Goal: Obtain resource: Download file/media

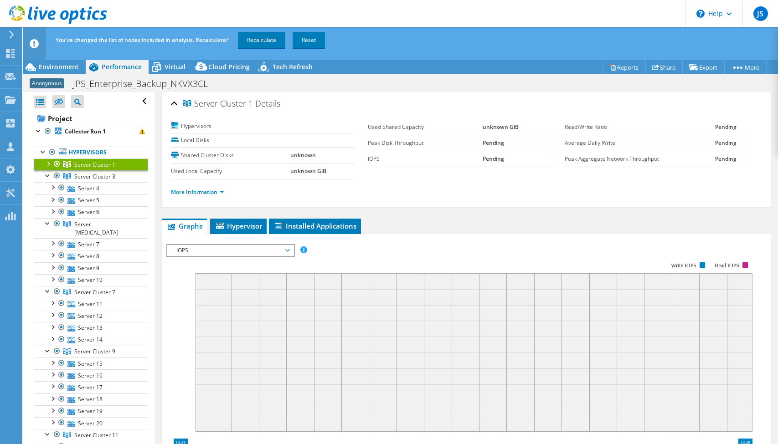
select select "USD"
click at [48, 164] on div at bounding box center [47, 163] width 9 height 9
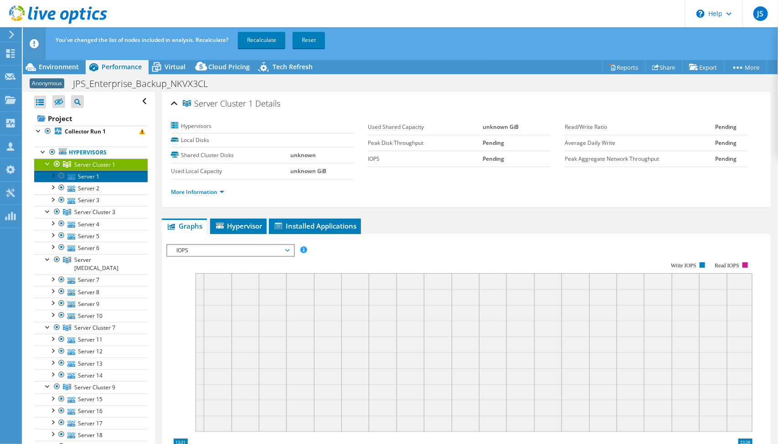
click at [77, 174] on link "Server 1" at bounding box center [90, 176] width 113 height 12
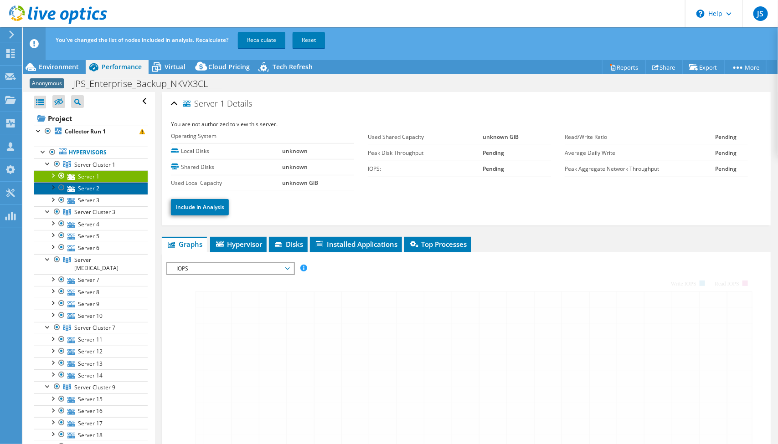
click at [85, 185] on link "Server 2" at bounding box center [90, 188] width 113 height 12
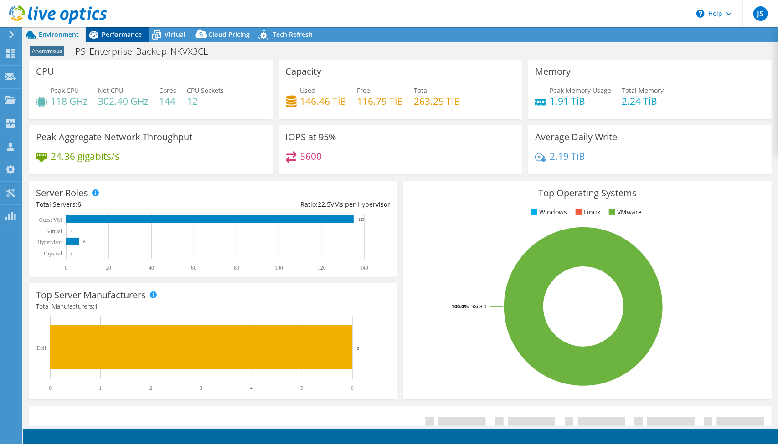
click at [106, 36] on span "Performance" at bounding box center [122, 34] width 40 height 9
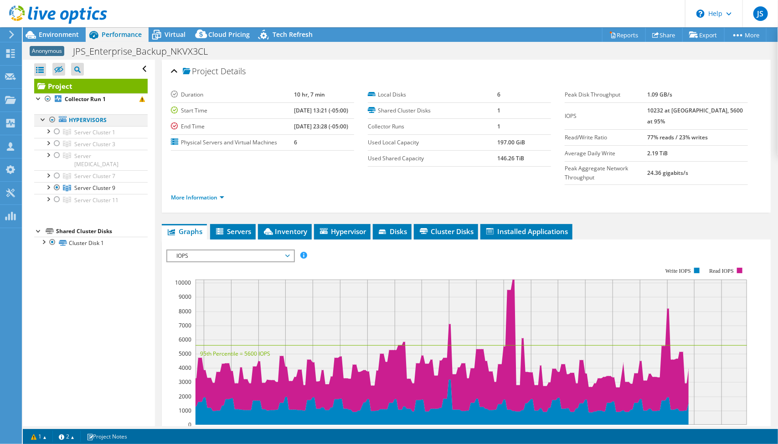
click at [42, 118] on div at bounding box center [43, 118] width 9 height 9
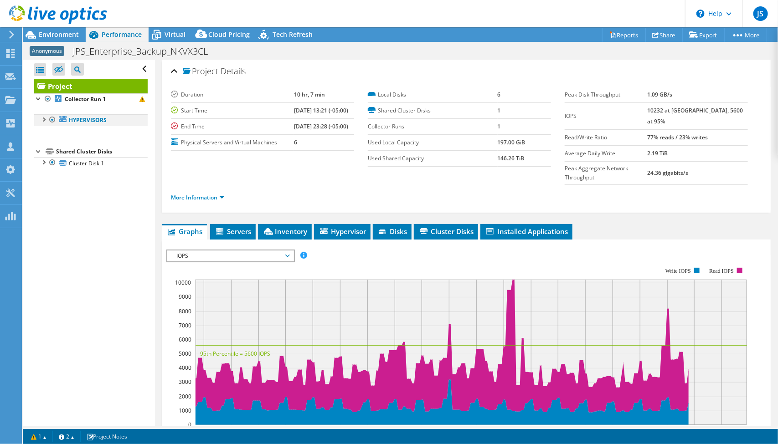
click at [44, 118] on div at bounding box center [43, 118] width 9 height 9
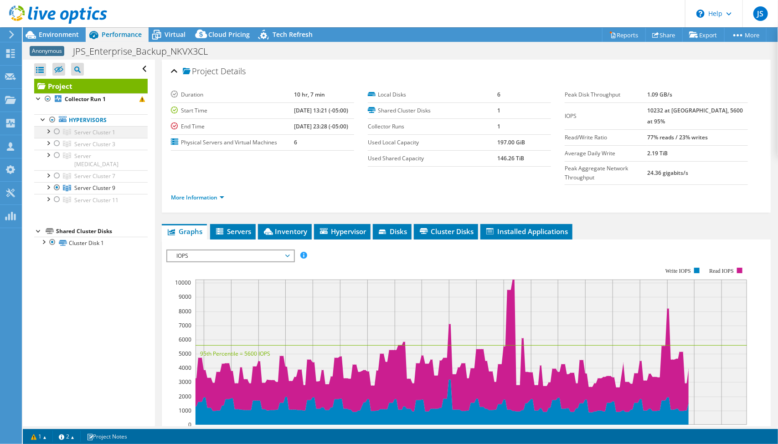
click at [46, 130] on div at bounding box center [47, 130] width 9 height 9
click at [70, 131] on icon at bounding box center [67, 132] width 8 height 6
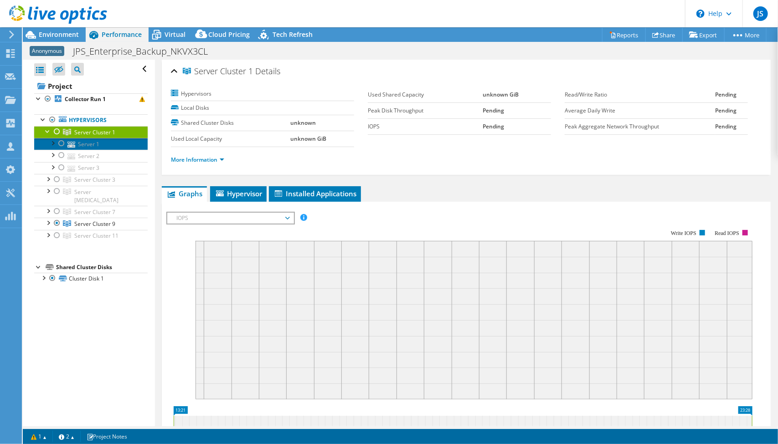
click at [79, 138] on link "Server 1" at bounding box center [90, 144] width 113 height 12
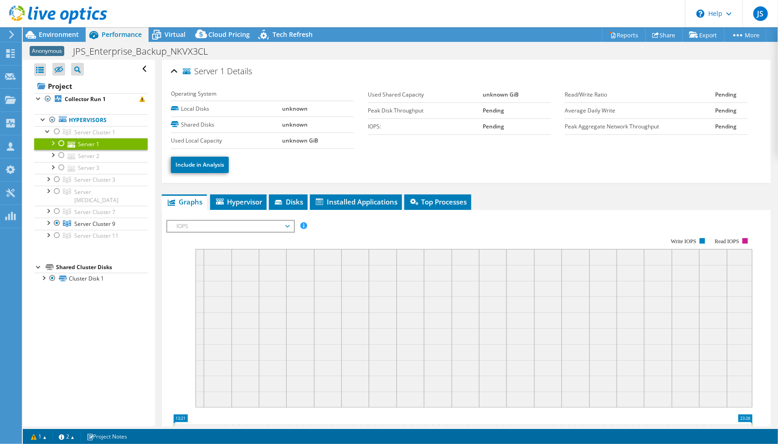
click at [62, 141] on div at bounding box center [61, 143] width 9 height 11
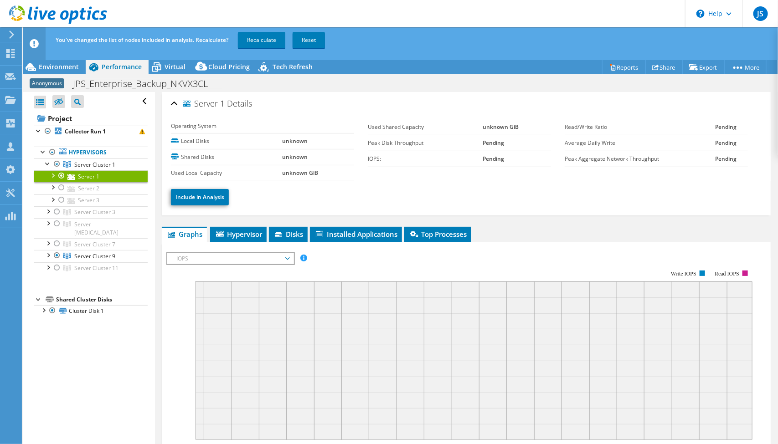
click at [62, 181] on link "Server 1" at bounding box center [90, 176] width 113 height 12
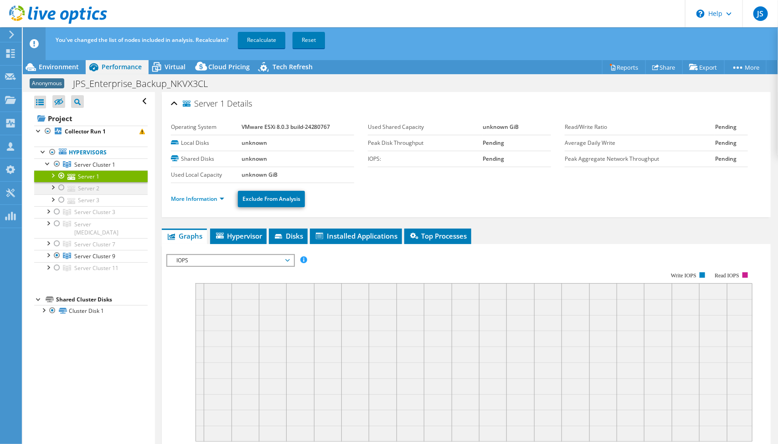
click at [63, 187] on div at bounding box center [61, 187] width 9 height 11
click at [62, 201] on div at bounding box center [61, 200] width 9 height 11
click at [48, 161] on div at bounding box center [47, 163] width 9 height 9
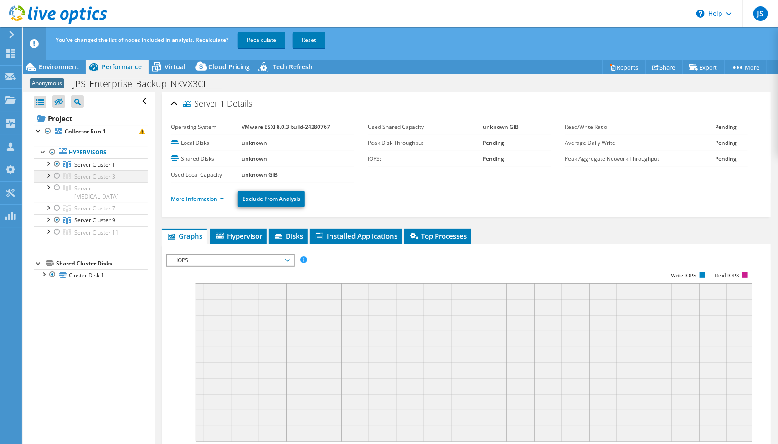
click at [56, 175] on div at bounding box center [56, 175] width 9 height 11
click at [56, 160] on div at bounding box center [56, 164] width 9 height 11
click at [50, 174] on div at bounding box center [47, 174] width 9 height 9
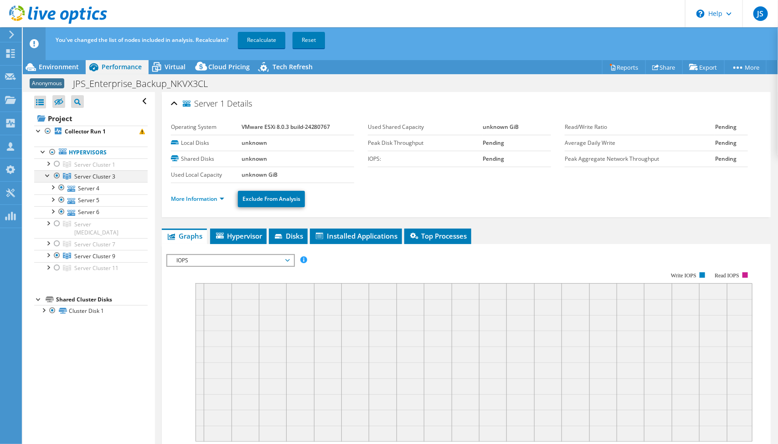
click at [58, 177] on div at bounding box center [56, 175] width 9 height 11
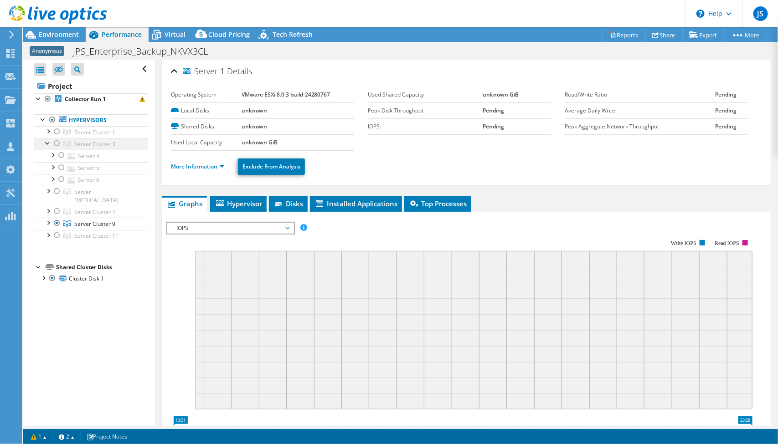
click at [48, 143] on div at bounding box center [47, 142] width 9 height 9
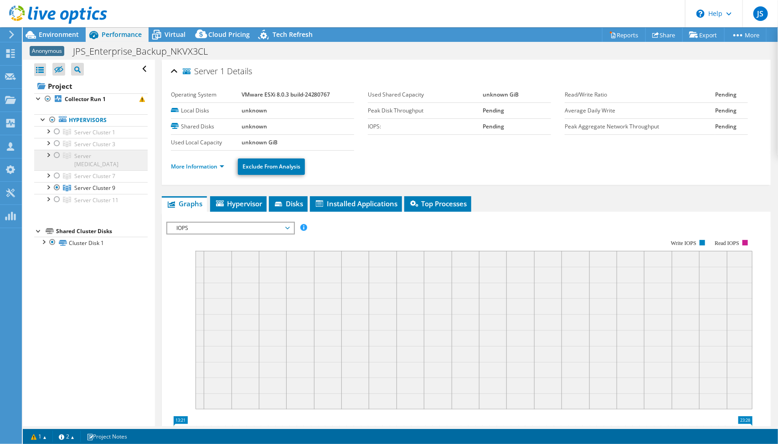
click at [70, 153] on icon at bounding box center [67, 156] width 8 height 6
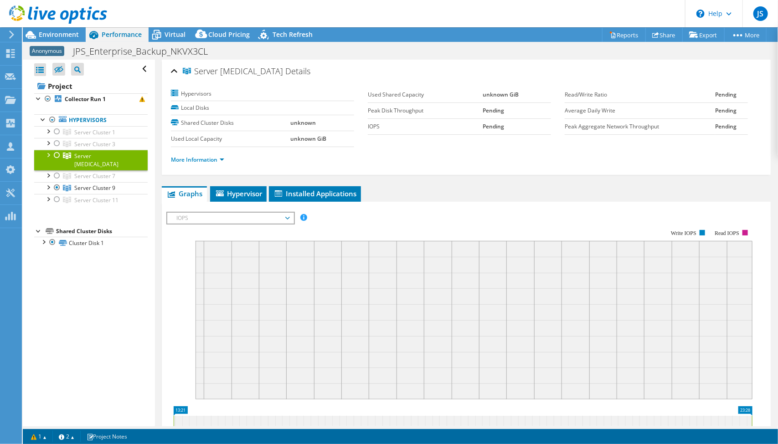
click at [47, 154] on div at bounding box center [47, 154] width 9 height 9
click at [50, 218] on div at bounding box center [47, 222] width 9 height 9
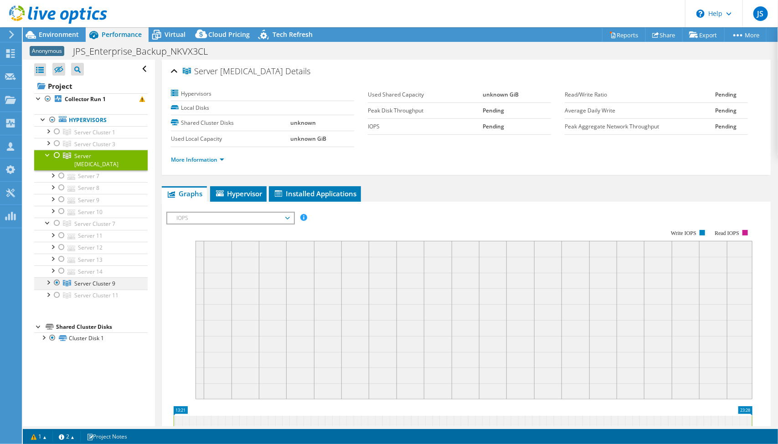
click at [50, 277] on div at bounding box center [47, 281] width 9 height 9
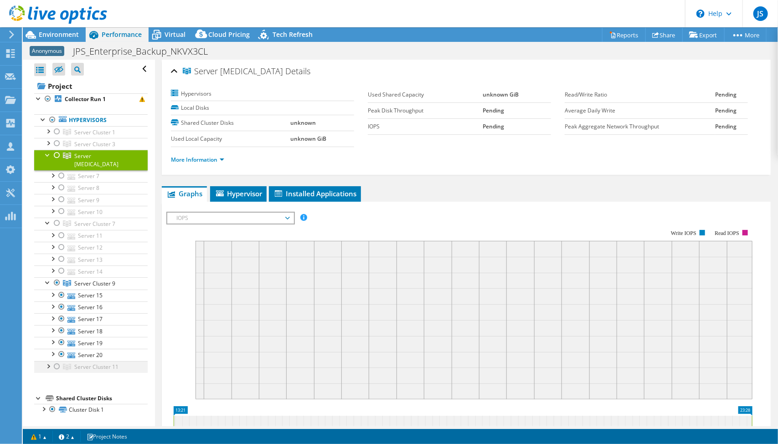
click at [49, 361] on div at bounding box center [47, 365] width 9 height 9
click at [86, 409] on link "Server 24" at bounding box center [90, 415] width 113 height 12
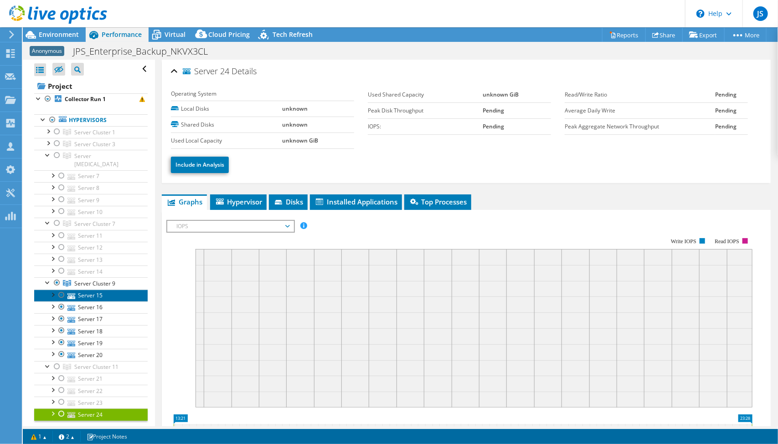
click at [83, 290] on link "Server 15" at bounding box center [90, 296] width 113 height 12
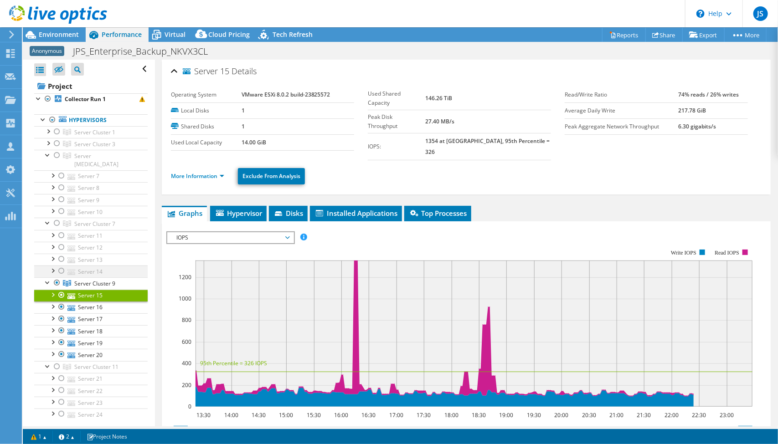
click at [59, 266] on div at bounding box center [61, 271] width 9 height 11
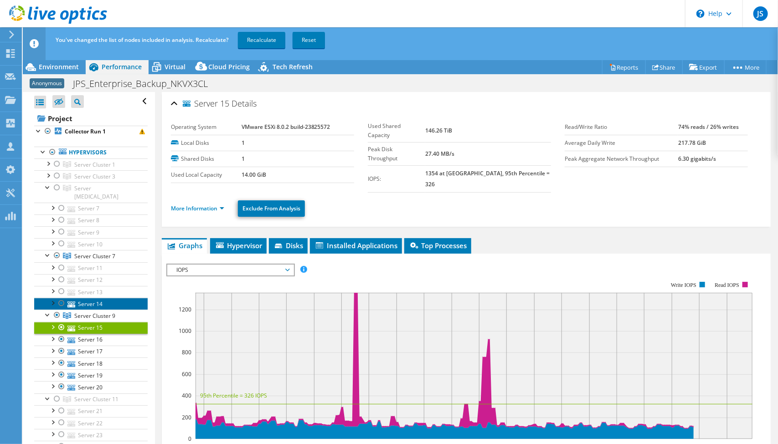
click at [81, 298] on link "Server 14" at bounding box center [90, 304] width 113 height 12
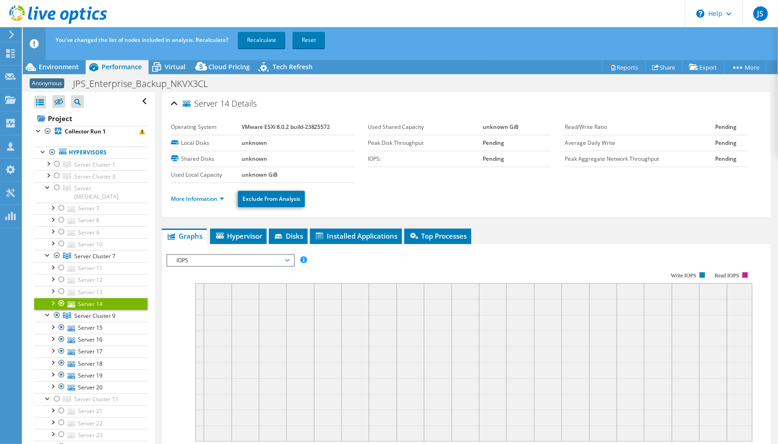
click at [208, 190] on ul "More Information Exclude From Analysis" at bounding box center [466, 198] width 590 height 19
click at [186, 197] on link "More Information" at bounding box center [197, 199] width 53 height 8
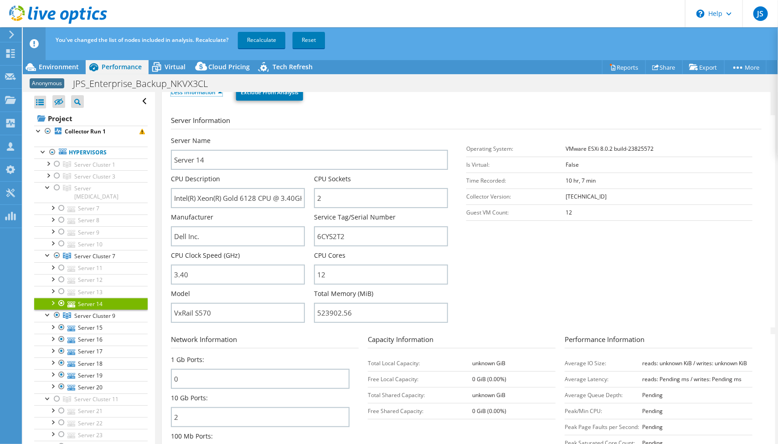
scroll to position [108, 0]
click at [60, 286] on div at bounding box center [61, 291] width 9 height 11
click at [62, 274] on div at bounding box center [61, 279] width 9 height 11
click at [62, 262] on div at bounding box center [61, 267] width 9 height 11
click at [87, 286] on link "Server 13" at bounding box center [90, 292] width 113 height 12
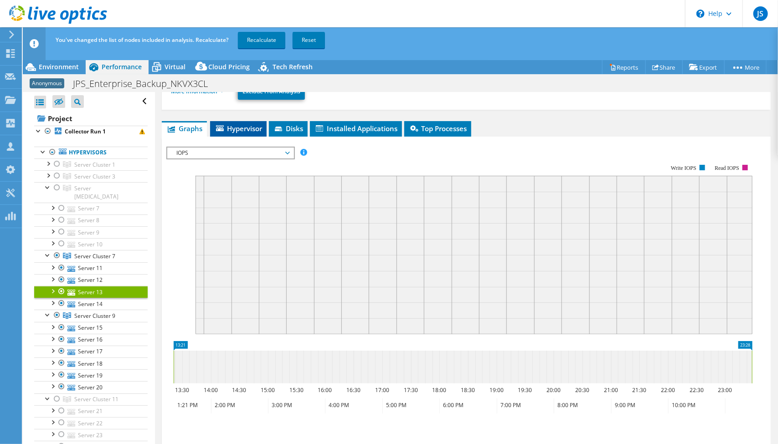
click at [248, 128] on span "Hypervisor" at bounding box center [238, 128] width 47 height 9
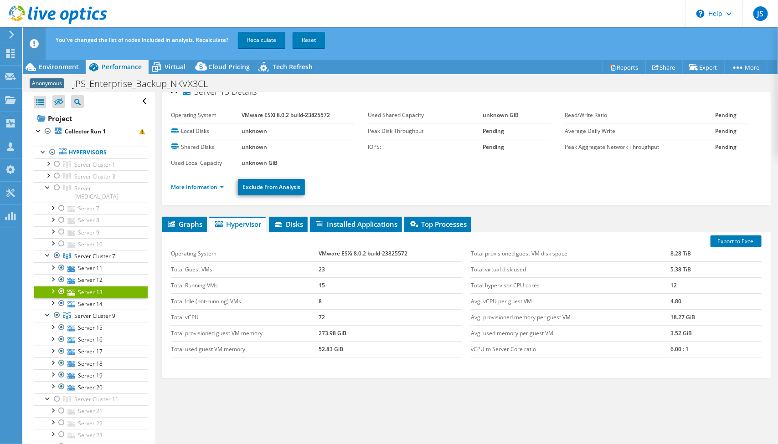
click at [188, 190] on ul "More Information Exclude From Analysis" at bounding box center [466, 186] width 590 height 19
click at [193, 186] on link "More Information" at bounding box center [197, 187] width 53 height 8
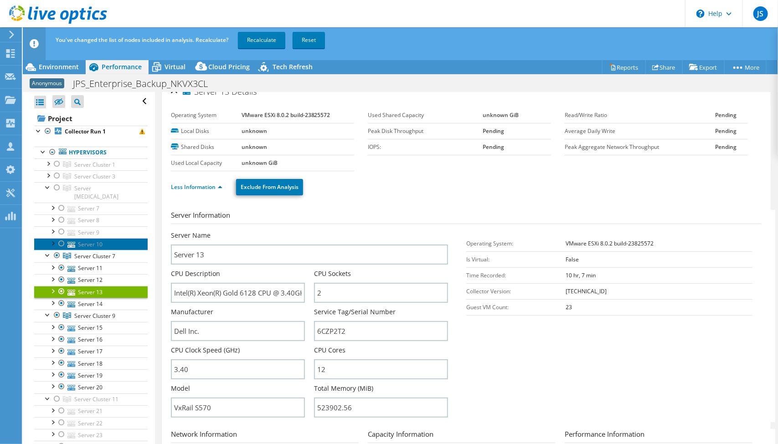
click at [88, 238] on link "Server 10" at bounding box center [90, 244] width 113 height 12
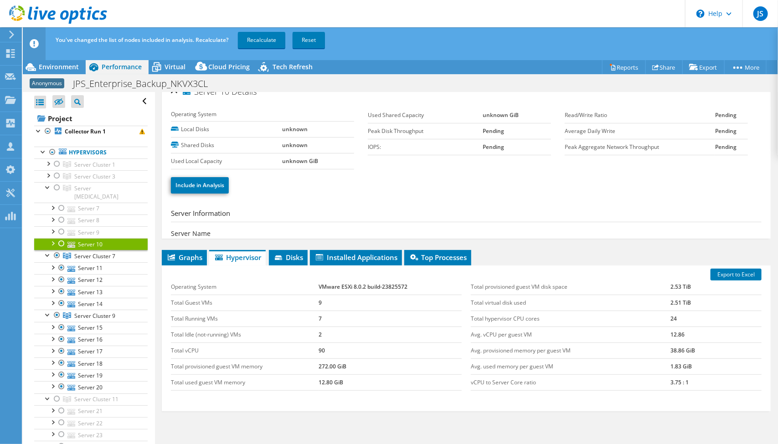
scroll to position [10, 0]
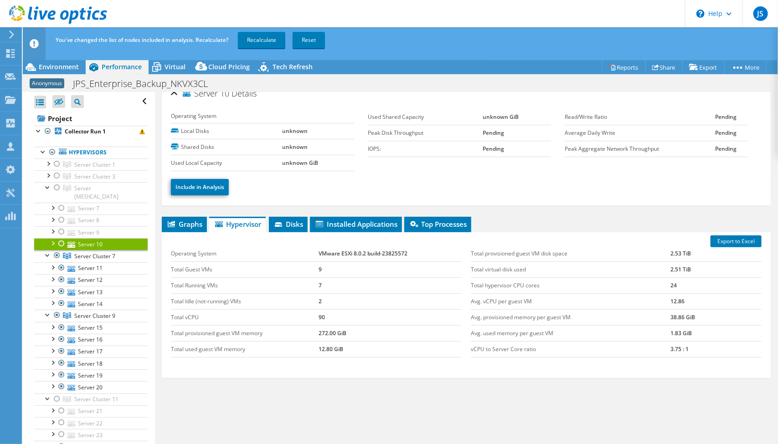
click at [60, 238] on div at bounding box center [61, 243] width 9 height 11
click at [60, 226] on div at bounding box center [61, 231] width 9 height 11
click at [62, 215] on div at bounding box center [61, 220] width 9 height 11
click at [62, 203] on div at bounding box center [61, 208] width 9 height 11
click at [197, 227] on li "Graphs" at bounding box center [184, 224] width 45 height 15
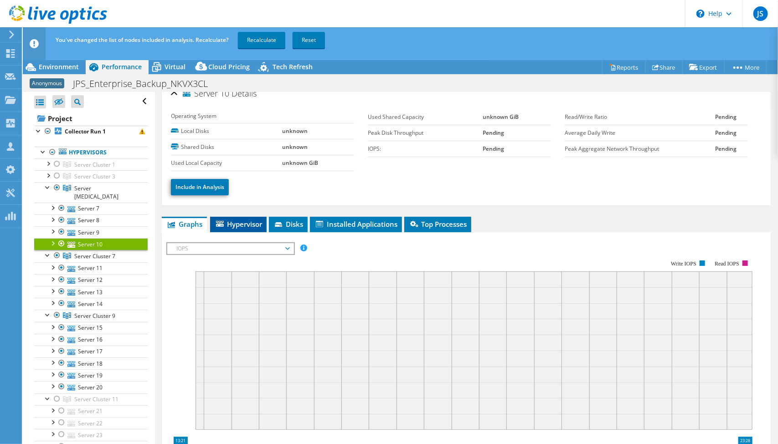
click at [231, 223] on span "Hypervisor" at bounding box center [238, 224] width 47 height 9
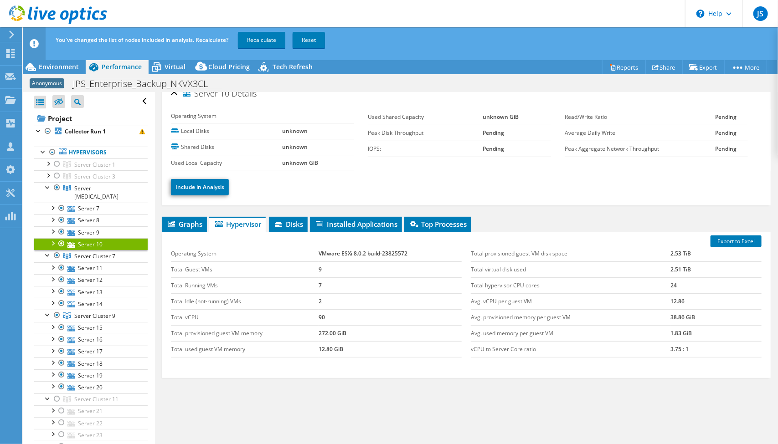
scroll to position [0, 0]
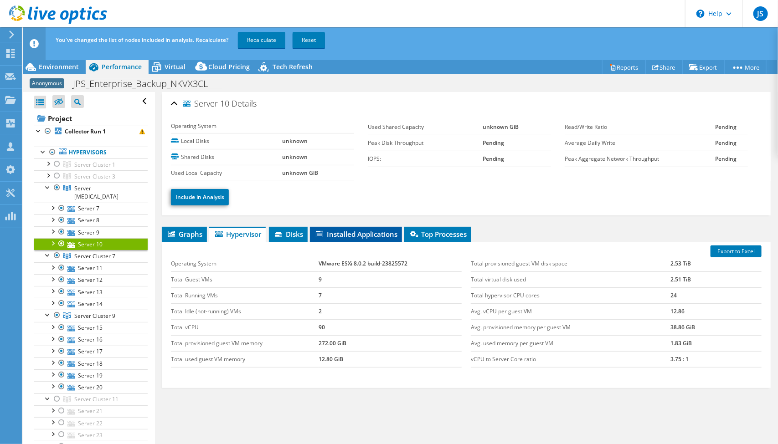
click at [339, 233] on span "Installed Applications" at bounding box center [355, 234] width 83 height 9
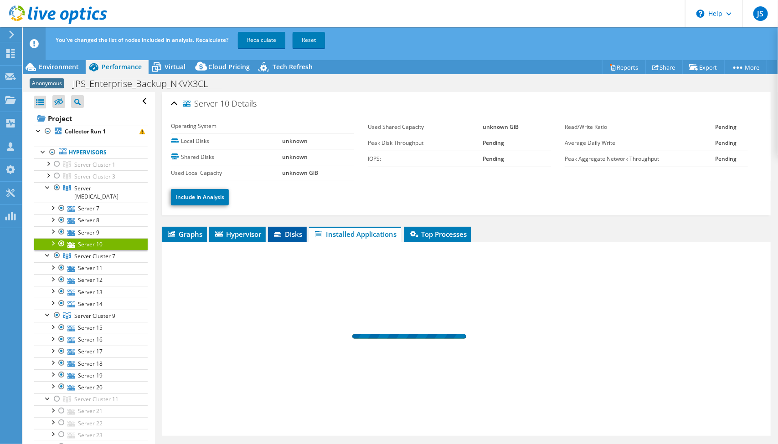
click at [280, 235] on icon at bounding box center [277, 234] width 7 height 5
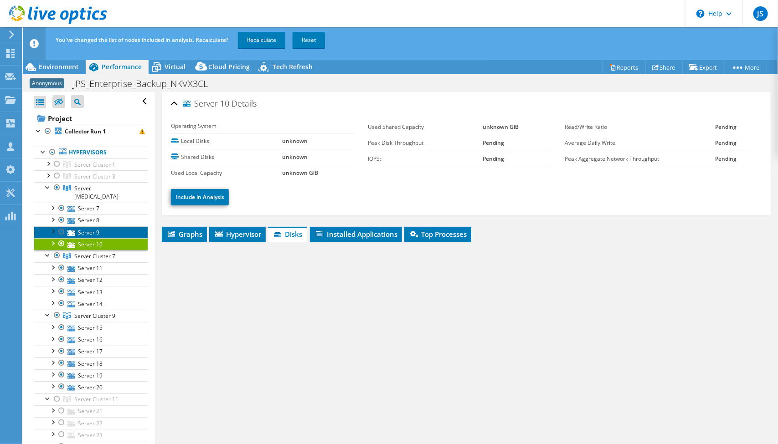
click at [111, 226] on link "Server 9" at bounding box center [90, 232] width 113 height 12
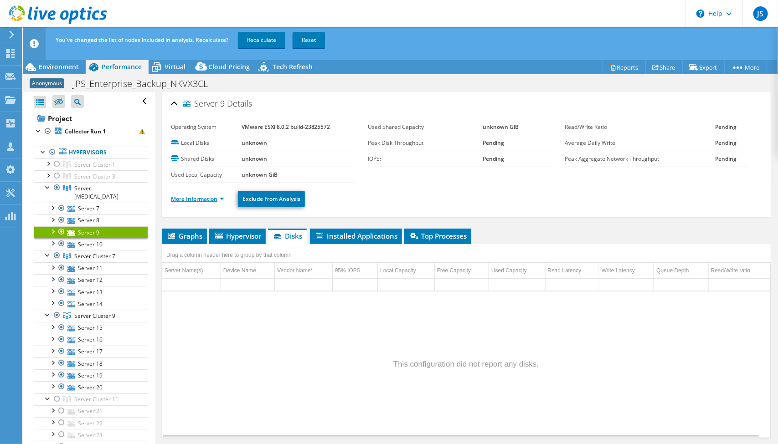
click at [198, 195] on link "More Information" at bounding box center [197, 199] width 53 height 8
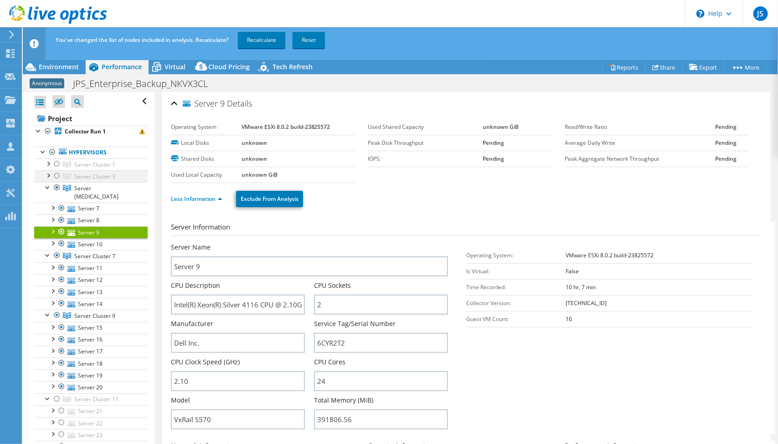
click at [48, 174] on div at bounding box center [47, 174] width 9 height 9
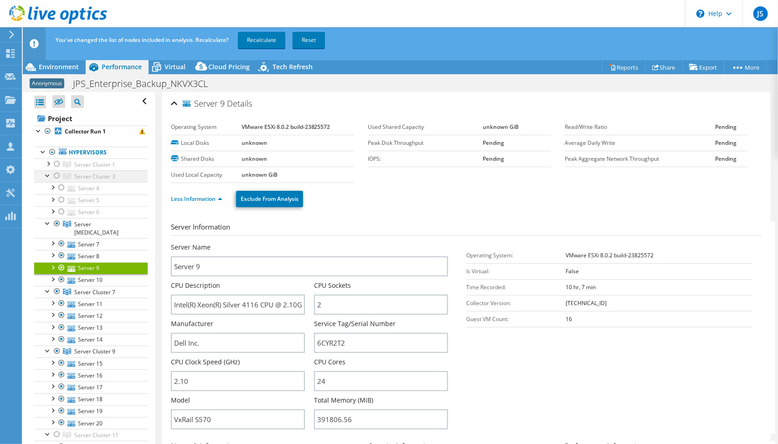
click at [48, 174] on div at bounding box center [47, 174] width 9 height 9
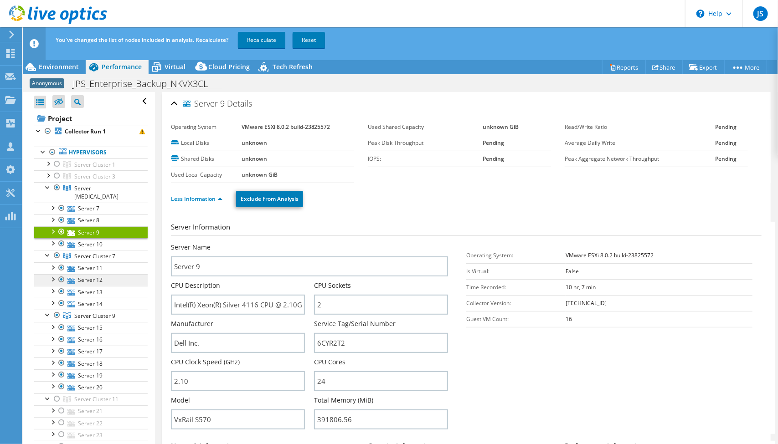
scroll to position [35, 0]
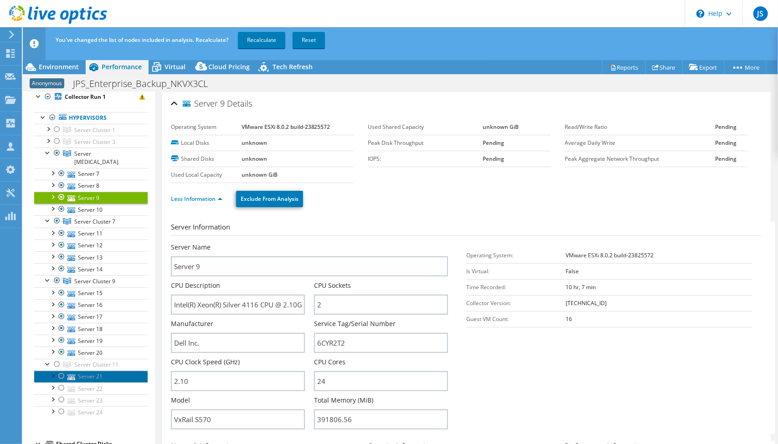
click at [91, 371] on link "Server 21" at bounding box center [90, 377] width 113 height 12
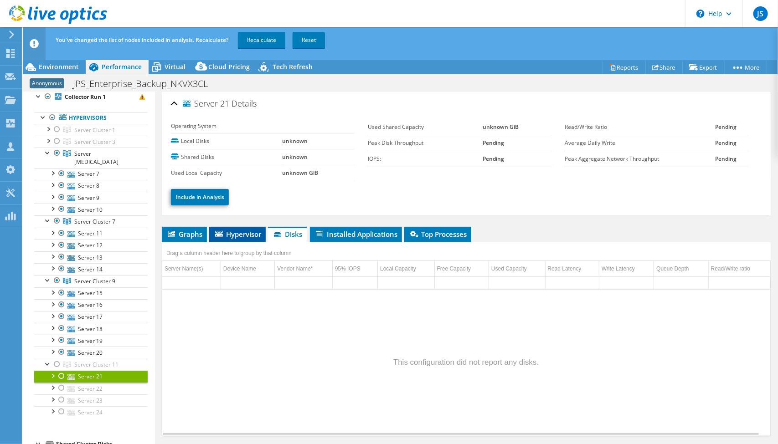
click at [231, 227] on li "Hypervisor" at bounding box center [237, 234] width 56 height 15
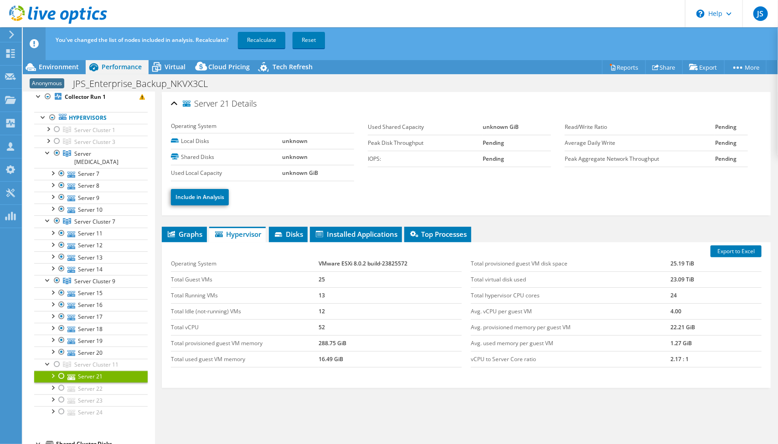
click at [61, 371] on div at bounding box center [61, 376] width 9 height 11
click at [199, 233] on span "Graphs" at bounding box center [184, 234] width 36 height 9
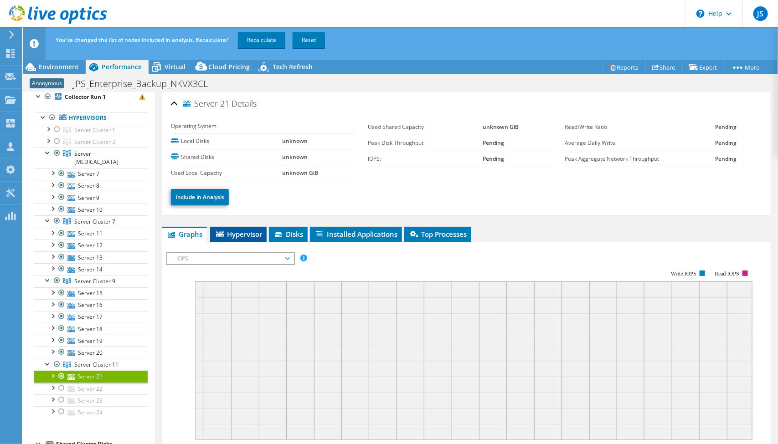
click at [234, 232] on span "Hypervisor" at bounding box center [238, 234] width 47 height 9
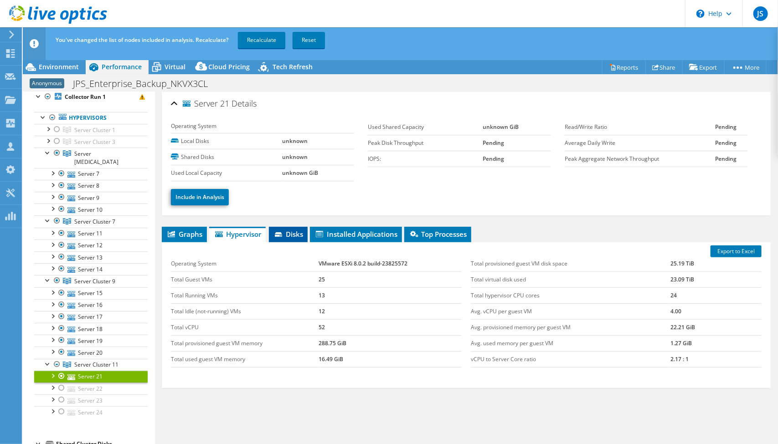
click at [294, 238] on li "Disks" at bounding box center [288, 234] width 39 height 15
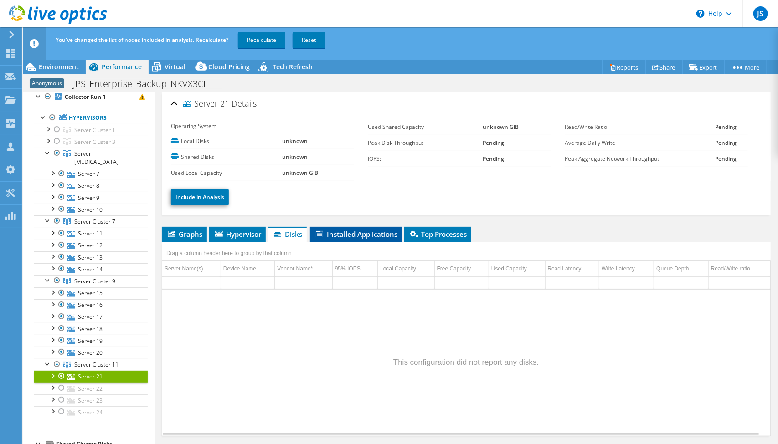
click at [323, 234] on icon at bounding box center [319, 234] width 7 height 6
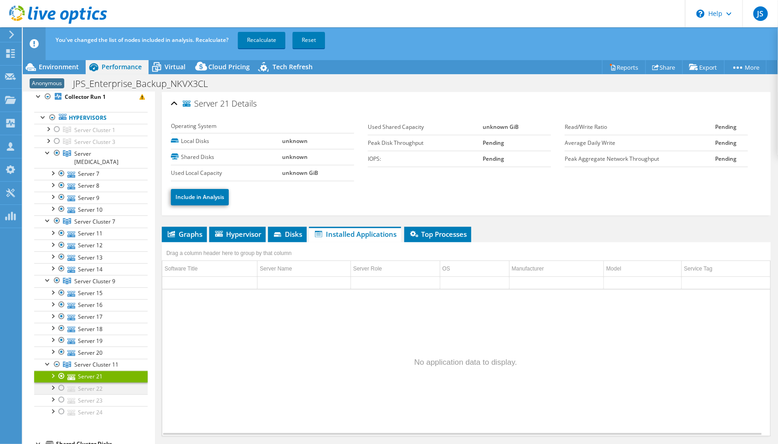
click at [59, 383] on div at bounding box center [61, 388] width 9 height 11
click at [56, 371] on div at bounding box center [52, 375] width 9 height 9
click at [62, 395] on div at bounding box center [61, 400] width 9 height 11
click at [61, 406] on div at bounding box center [61, 411] width 9 height 11
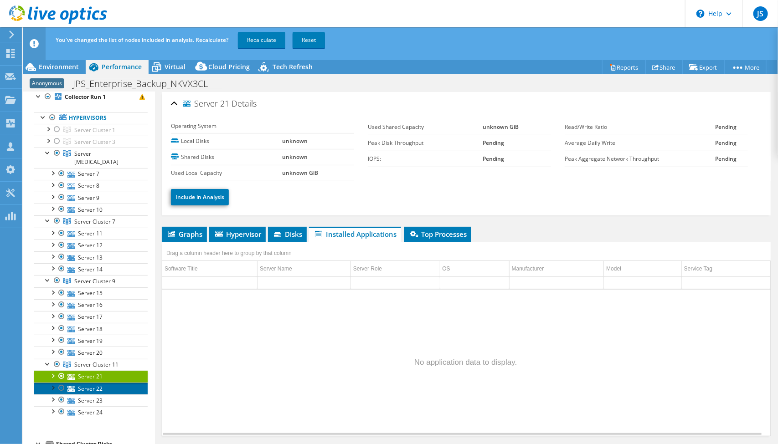
click at [89, 383] on link "Server 22" at bounding box center [90, 389] width 113 height 12
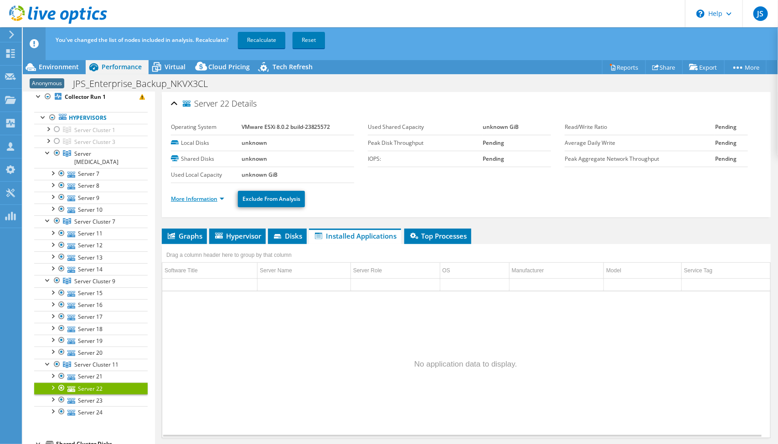
click at [214, 196] on link "More Information" at bounding box center [197, 199] width 53 height 8
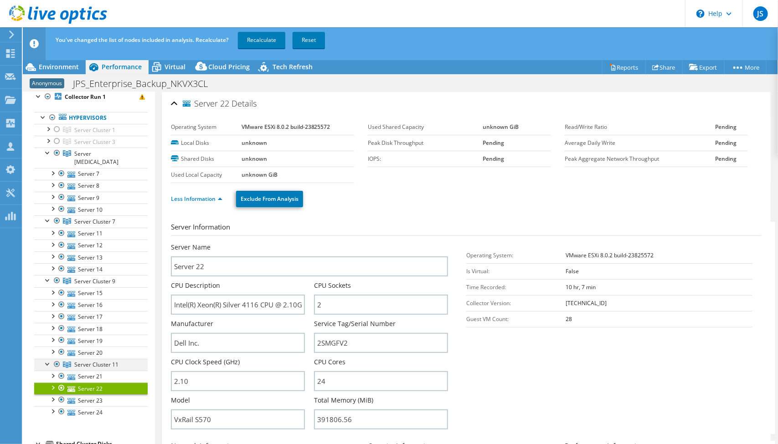
click at [56, 359] on div at bounding box center [56, 364] width 9 height 11
click at [101, 153] on span "Server [MEDICAL_DATA]" at bounding box center [96, 158] width 44 height 16
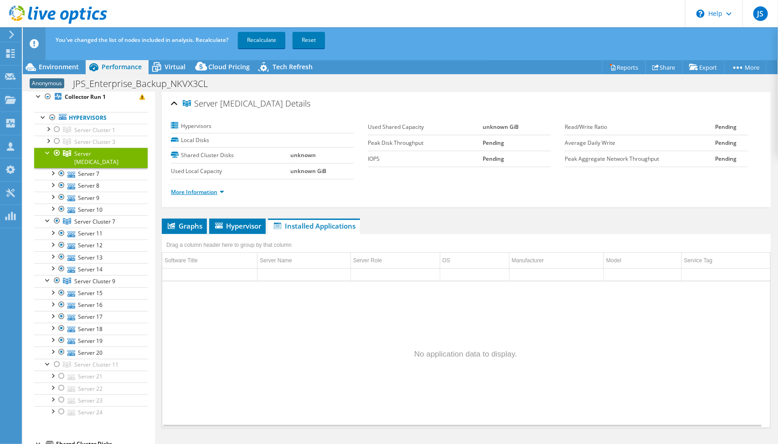
click at [191, 189] on link "More Information" at bounding box center [197, 192] width 53 height 8
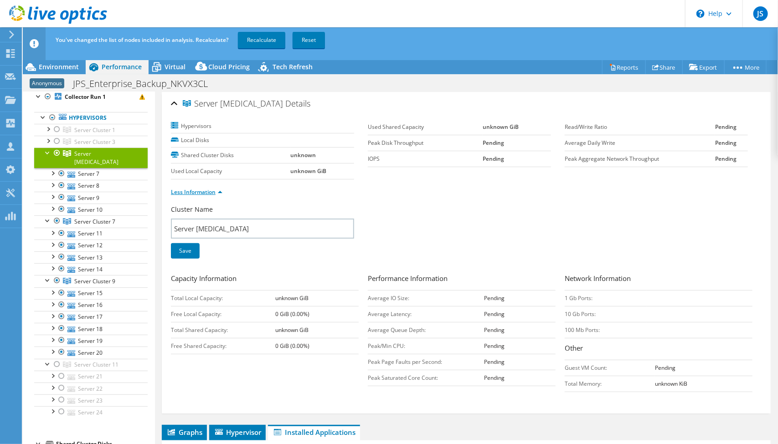
click at [191, 189] on link "Less Information" at bounding box center [196, 192] width 51 height 8
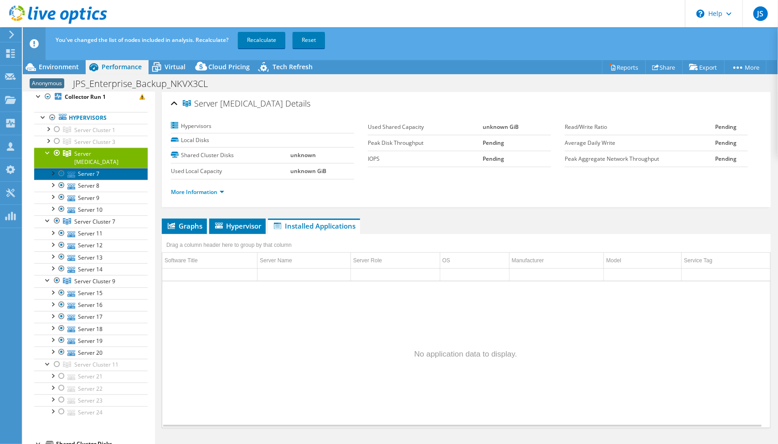
click at [97, 168] on link "Server 7" at bounding box center [90, 174] width 113 height 12
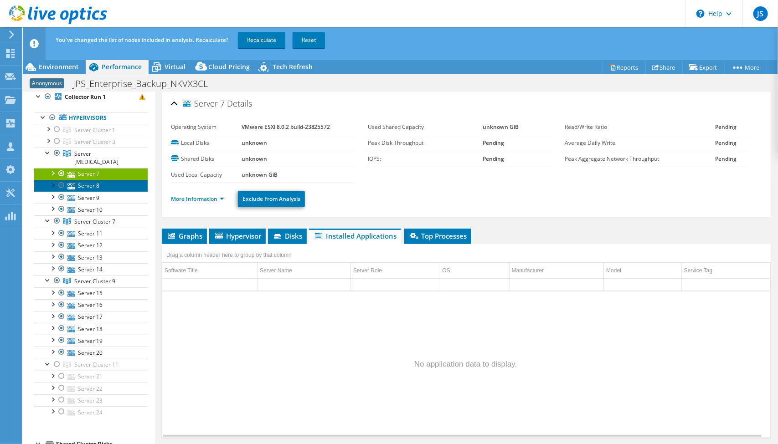
click at [115, 180] on link "Server 8" at bounding box center [90, 186] width 113 height 12
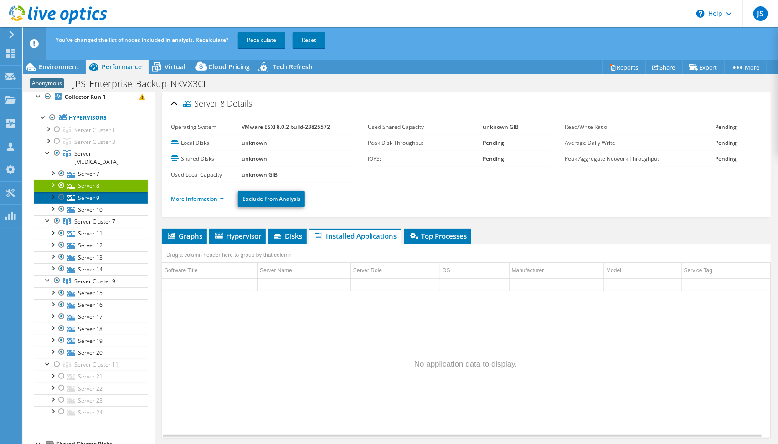
click at [113, 192] on link "Server 9" at bounding box center [90, 198] width 113 height 12
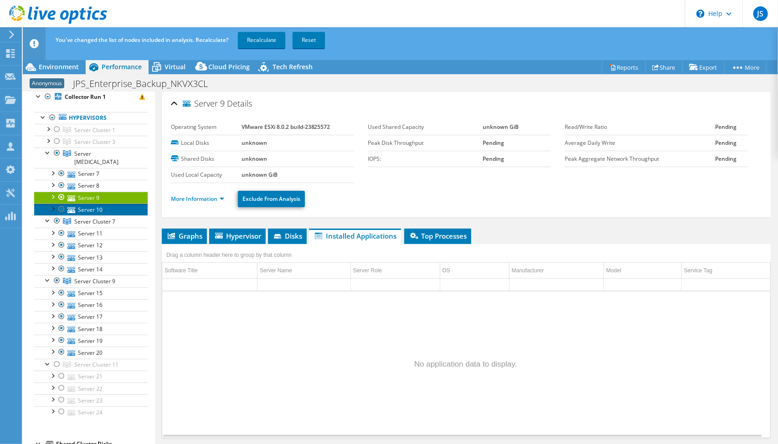
click at [113, 204] on link "Server 10" at bounding box center [90, 210] width 113 height 12
click at [116, 215] on link "Server Cluster 7" at bounding box center [90, 221] width 113 height 12
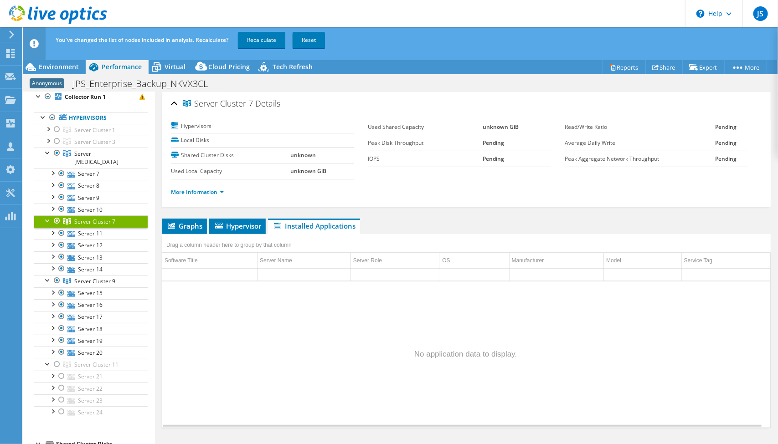
click at [116, 215] on link "Server Cluster 7" at bounding box center [90, 221] width 113 height 12
click at [109, 228] on link "Server 11" at bounding box center [90, 234] width 113 height 12
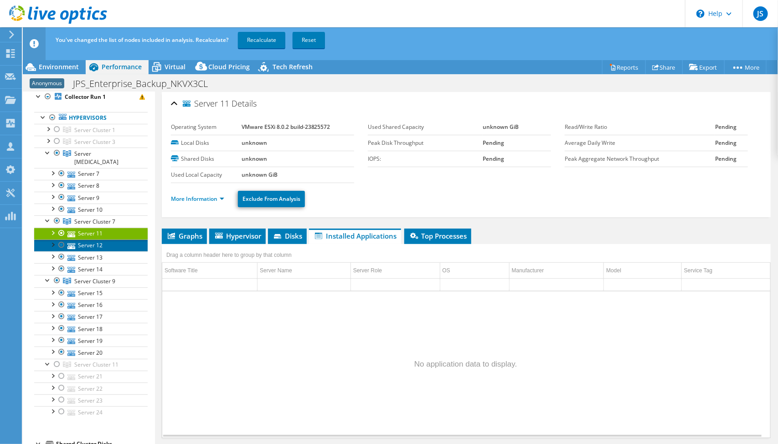
click at [117, 240] on link "Server 12" at bounding box center [90, 246] width 113 height 12
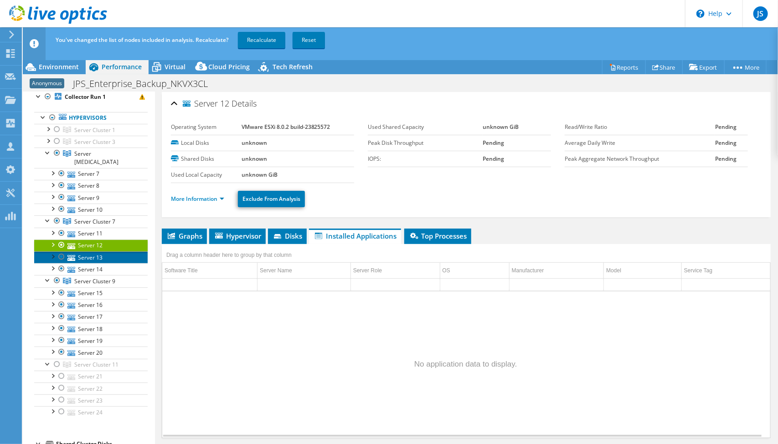
click at [121, 251] on link "Server 13" at bounding box center [90, 257] width 113 height 12
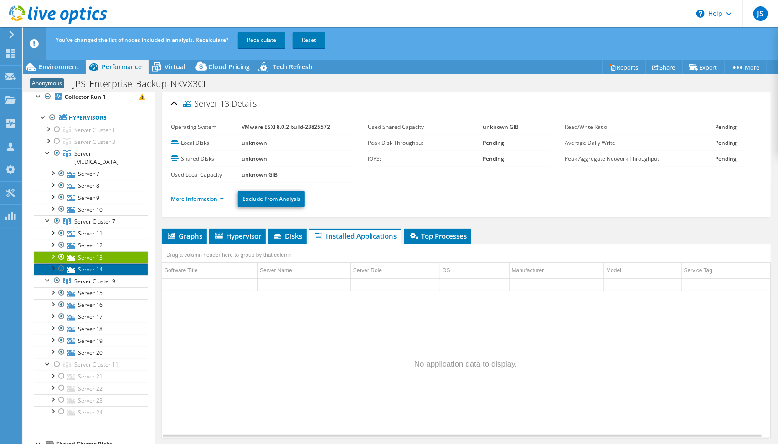
click at [124, 263] on link "Server 14" at bounding box center [90, 269] width 113 height 12
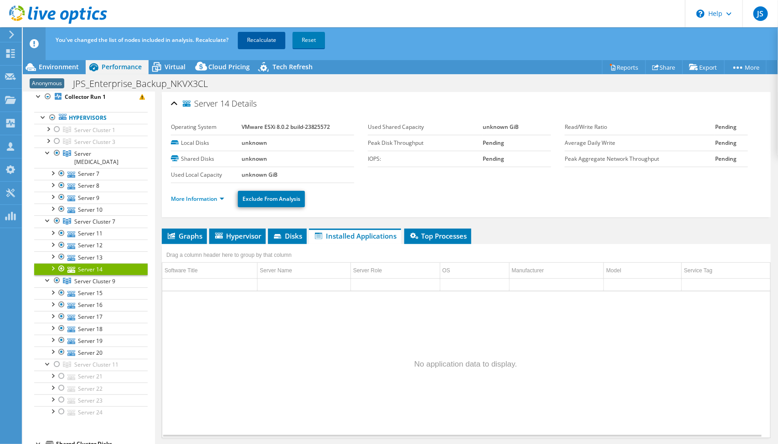
click at [259, 41] on link "Recalculate" at bounding box center [261, 40] width 47 height 16
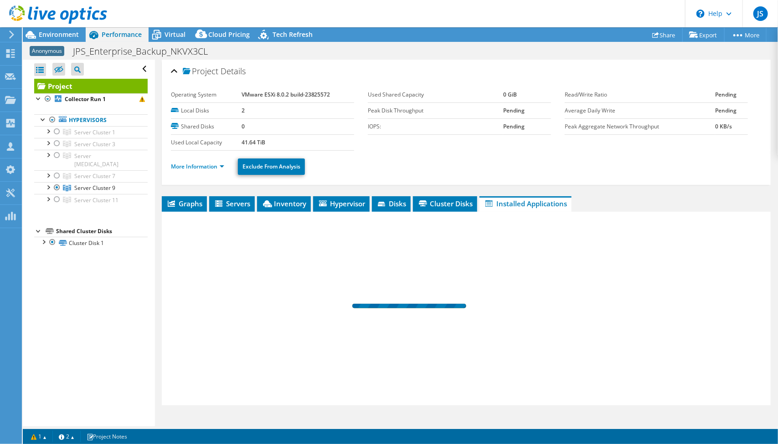
scroll to position [0, 0]
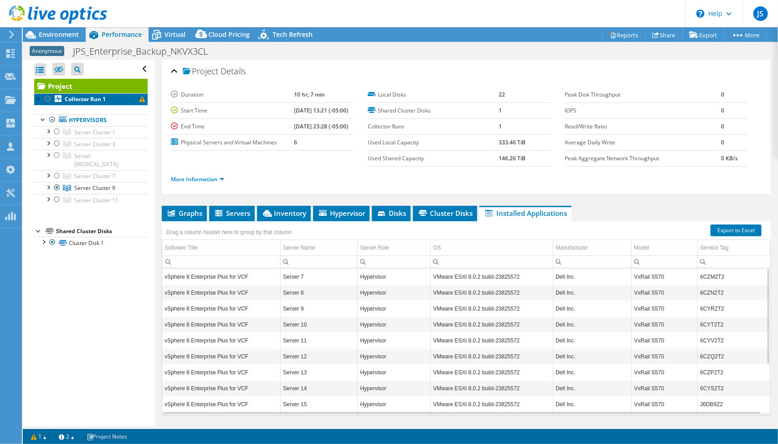
click at [107, 97] on link "Collector Run 1" at bounding box center [90, 99] width 113 height 12
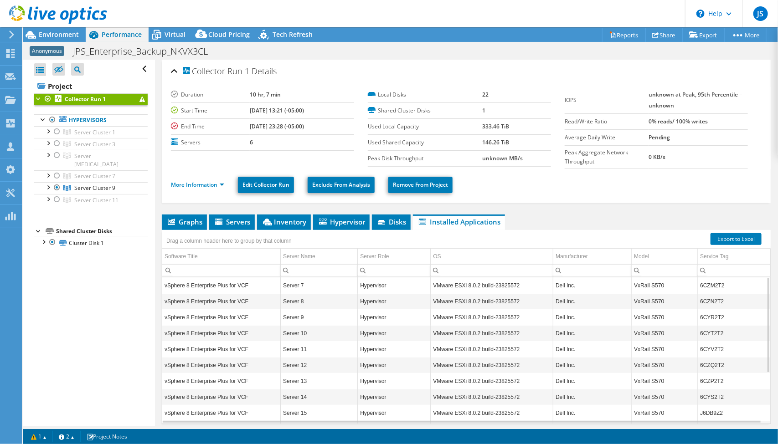
click at [38, 98] on div at bounding box center [38, 97] width 9 height 9
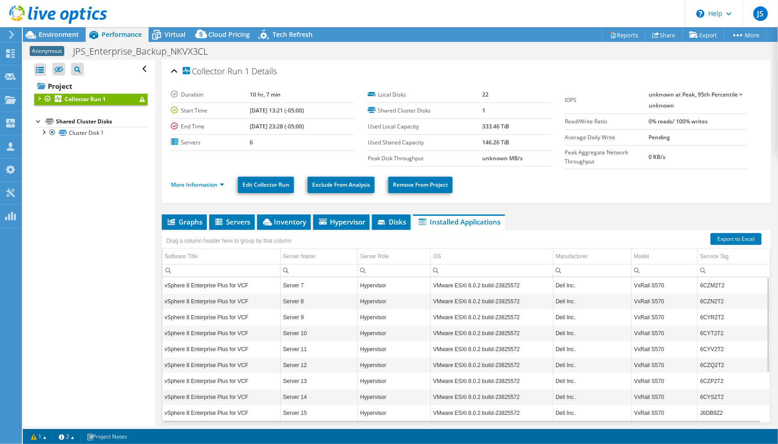
click at [38, 98] on div at bounding box center [38, 97] width 9 height 9
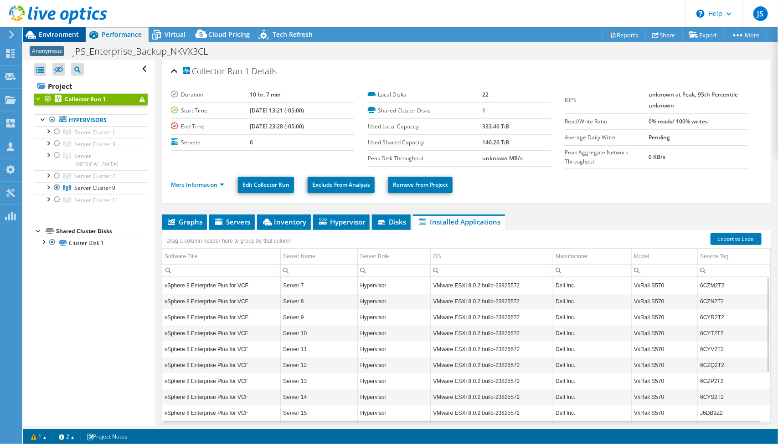
click at [64, 36] on span "Environment" at bounding box center [59, 34] width 40 height 9
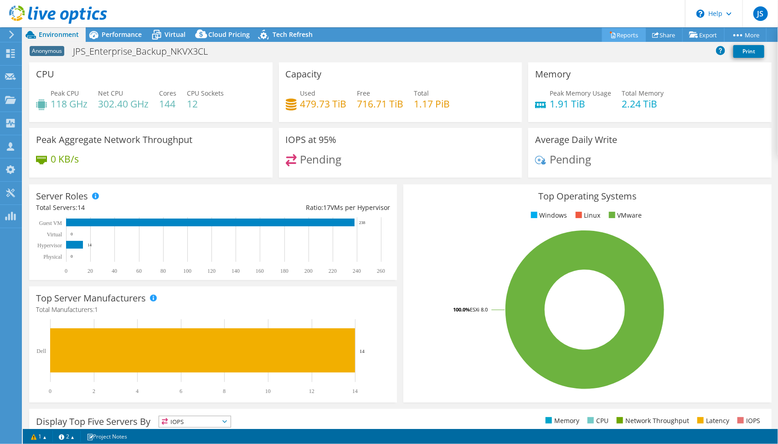
click at [620, 36] on link "Reports" at bounding box center [624, 35] width 44 height 14
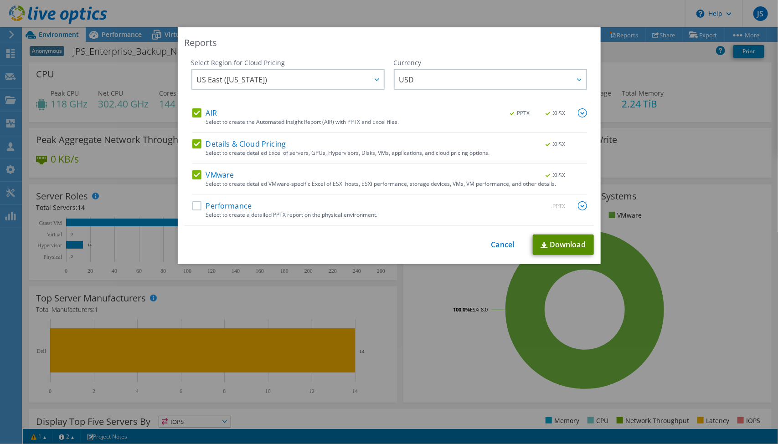
click at [555, 241] on link "Download" at bounding box center [563, 245] width 61 height 20
click at [500, 245] on link "Cancel" at bounding box center [502, 245] width 23 height 9
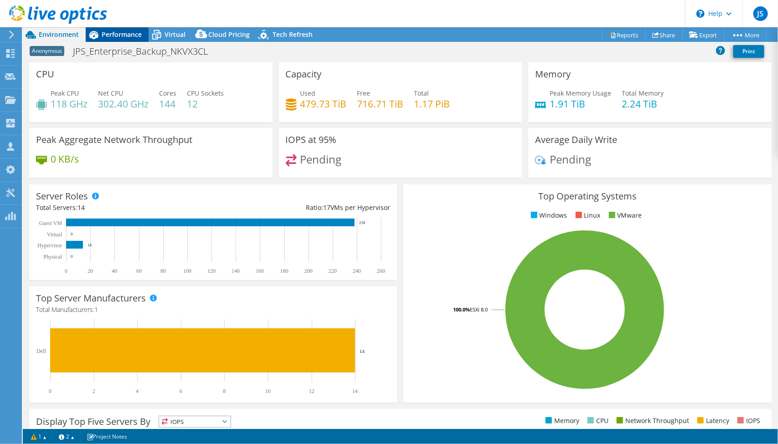
click at [110, 36] on span "Performance" at bounding box center [122, 34] width 40 height 9
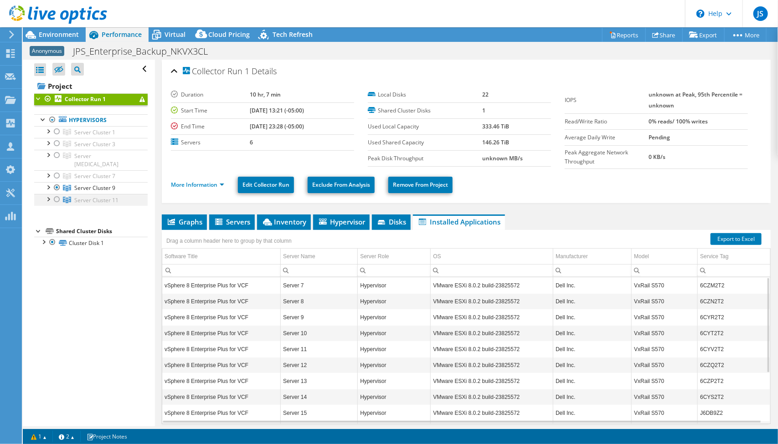
click at [57, 194] on div at bounding box center [56, 199] width 9 height 11
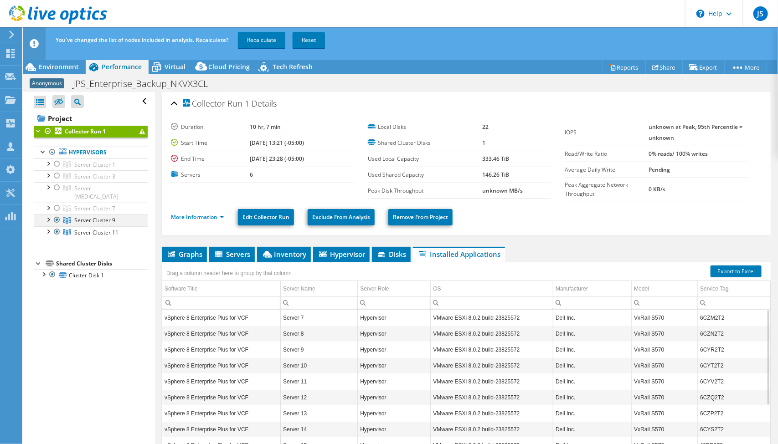
click at [56, 215] on div at bounding box center [56, 220] width 9 height 11
click at [46, 226] on div at bounding box center [47, 230] width 9 height 9
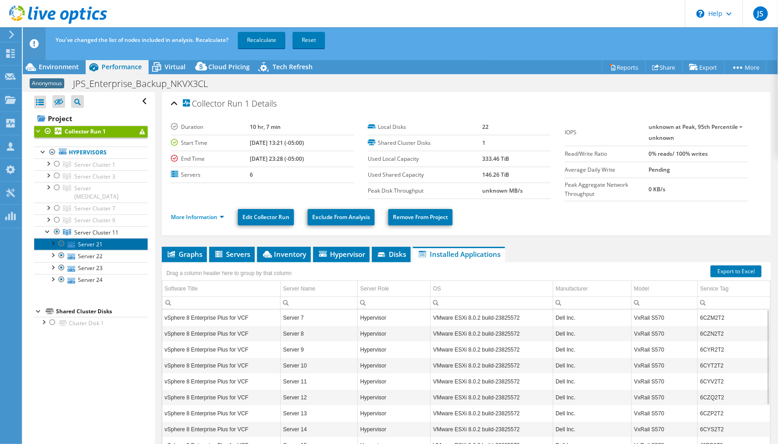
click at [91, 238] on link "Server 21" at bounding box center [90, 244] width 113 height 12
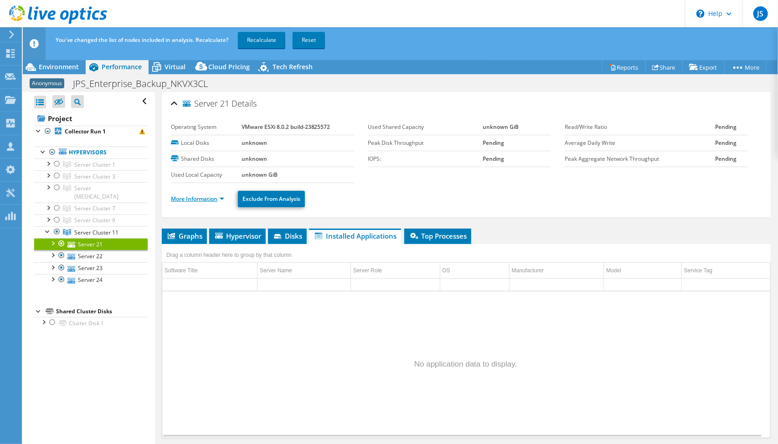
click at [206, 195] on link "More Information" at bounding box center [197, 199] width 53 height 8
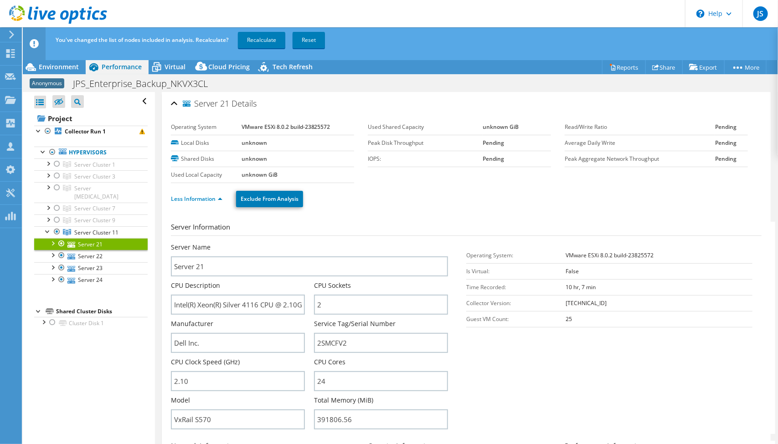
click at [100, 239] on link "Server 21" at bounding box center [90, 244] width 113 height 12
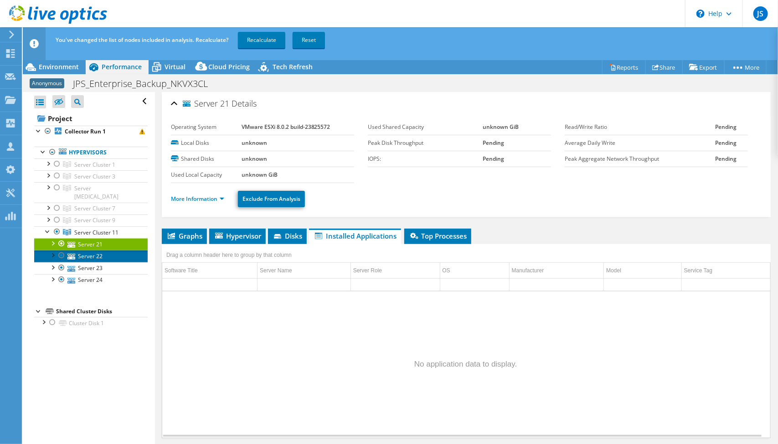
click at [94, 250] on link "Server 22" at bounding box center [90, 256] width 113 height 12
click at [212, 199] on link "More Information" at bounding box center [197, 199] width 53 height 8
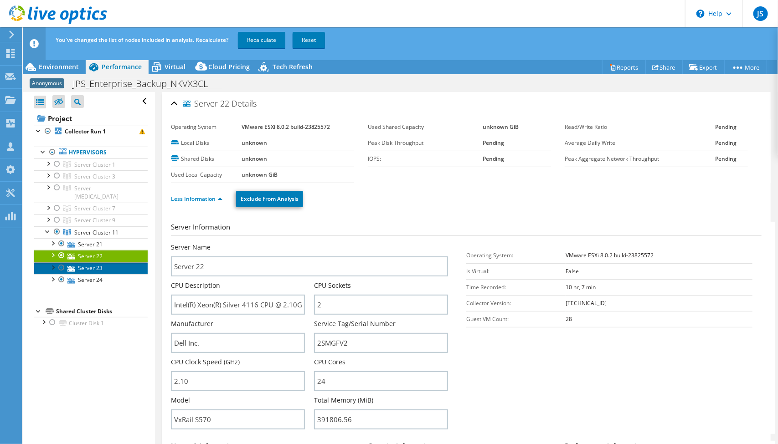
click at [101, 262] on link "Server 23" at bounding box center [90, 268] width 113 height 12
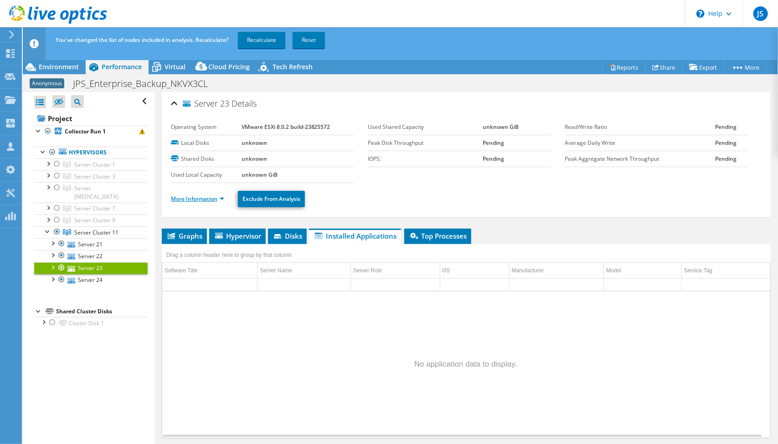
click at [217, 195] on link "More Information" at bounding box center [197, 199] width 53 height 8
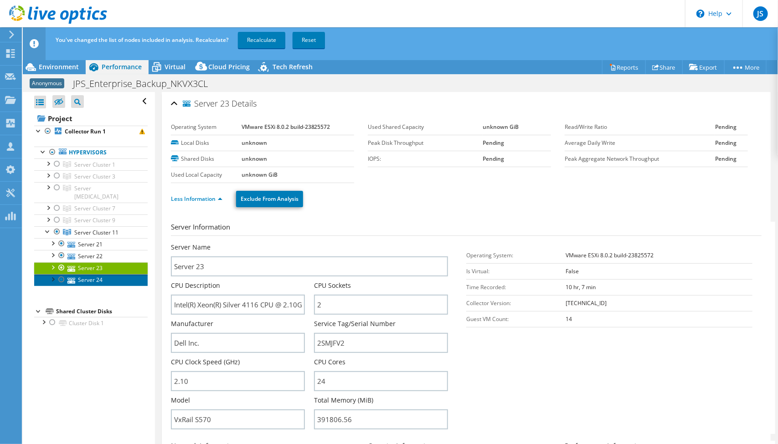
click at [114, 274] on link "Server 24" at bounding box center [90, 280] width 113 height 12
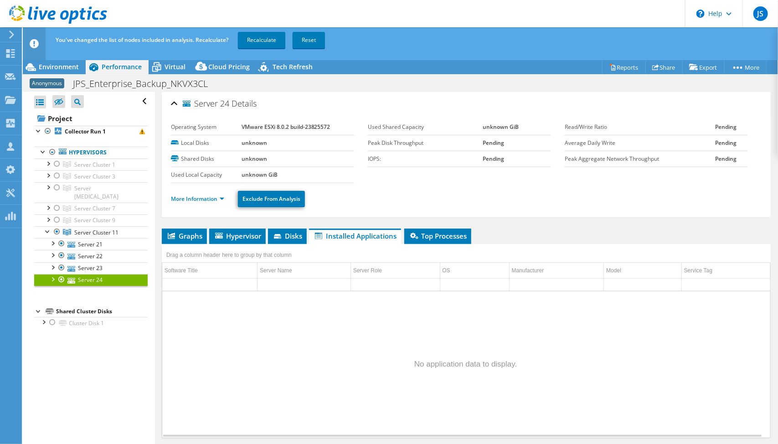
click at [214, 194] on li "More Information" at bounding box center [200, 199] width 59 height 10
click at [206, 196] on link "More Information" at bounding box center [197, 199] width 53 height 8
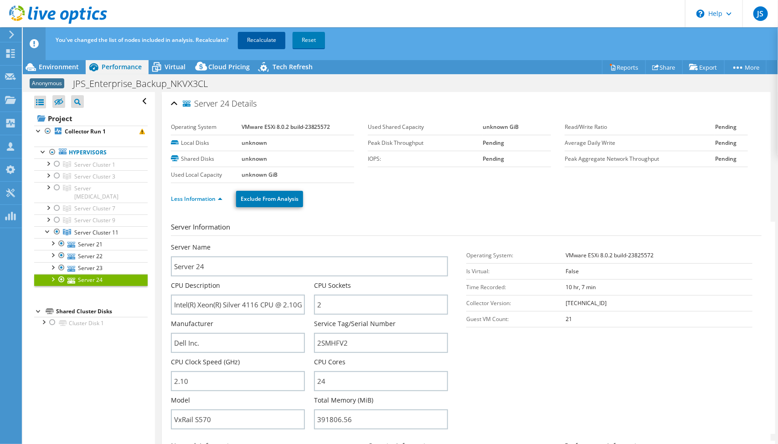
click at [272, 41] on link "Recalculate" at bounding box center [261, 40] width 47 height 16
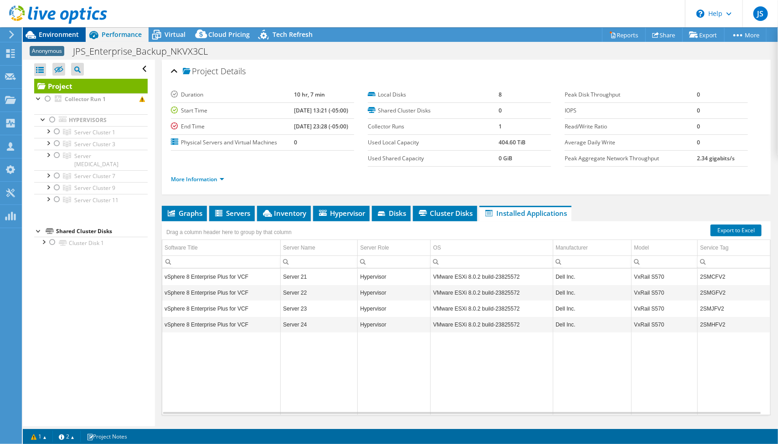
click at [56, 31] on span "Environment" at bounding box center [59, 34] width 40 height 9
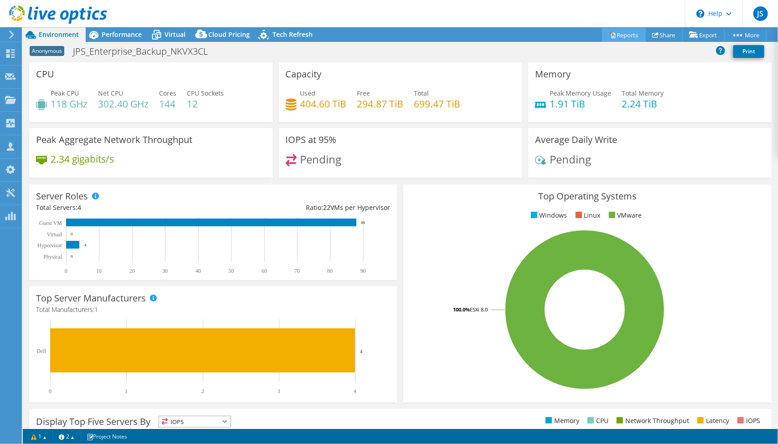
click at [614, 34] on link "Reports" at bounding box center [624, 35] width 44 height 14
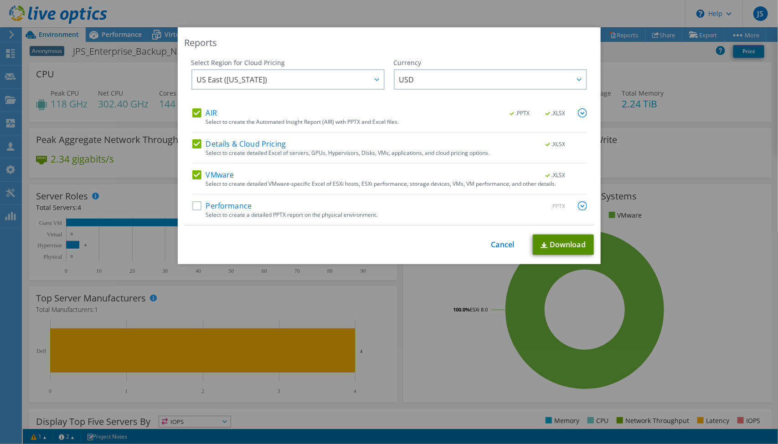
click at [560, 235] on link "Download" at bounding box center [563, 245] width 61 height 20
